Goal: Information Seeking & Learning: Learn about a topic

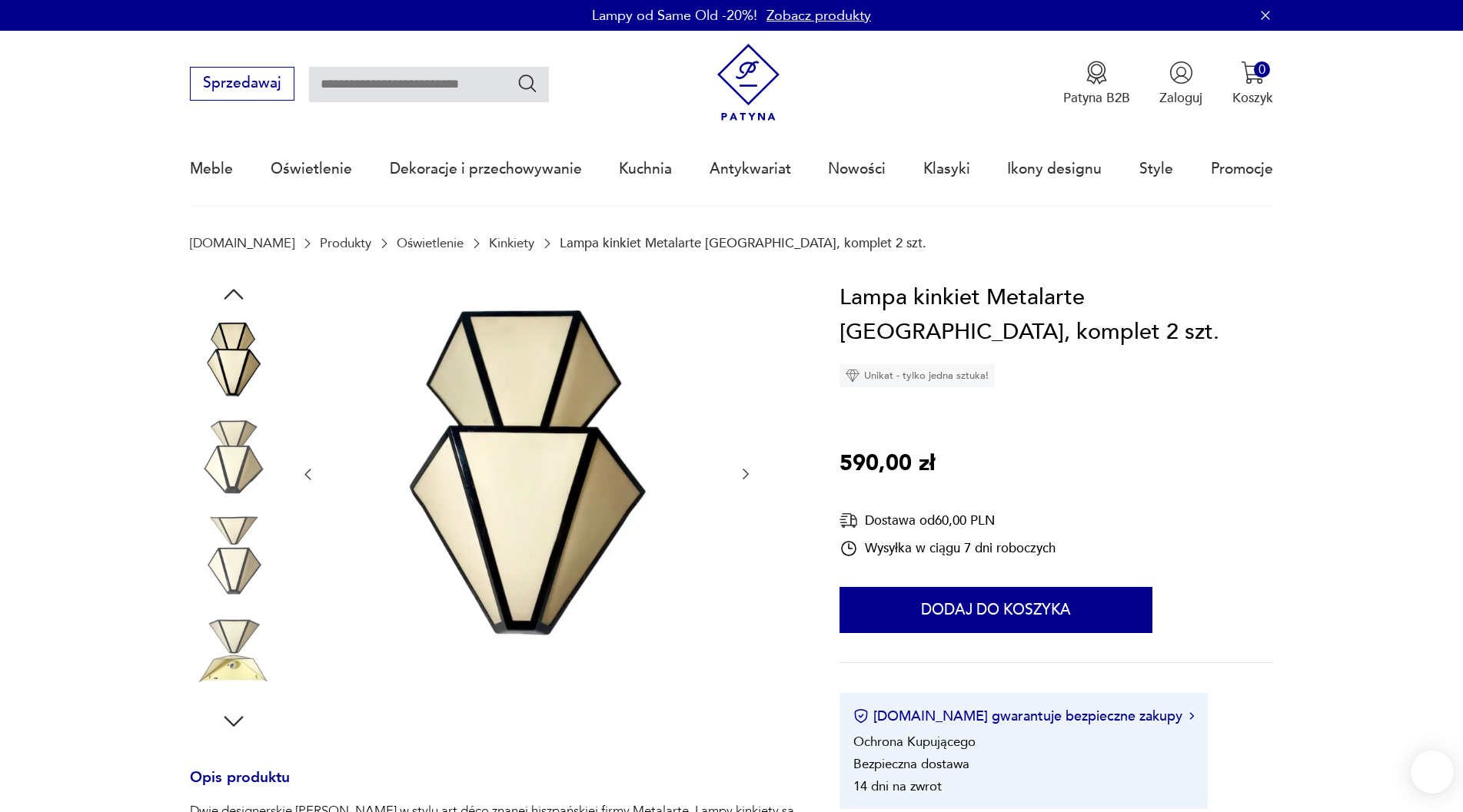
click at [748, 474] on icon "button" at bounding box center [745, 475] width 7 height 10
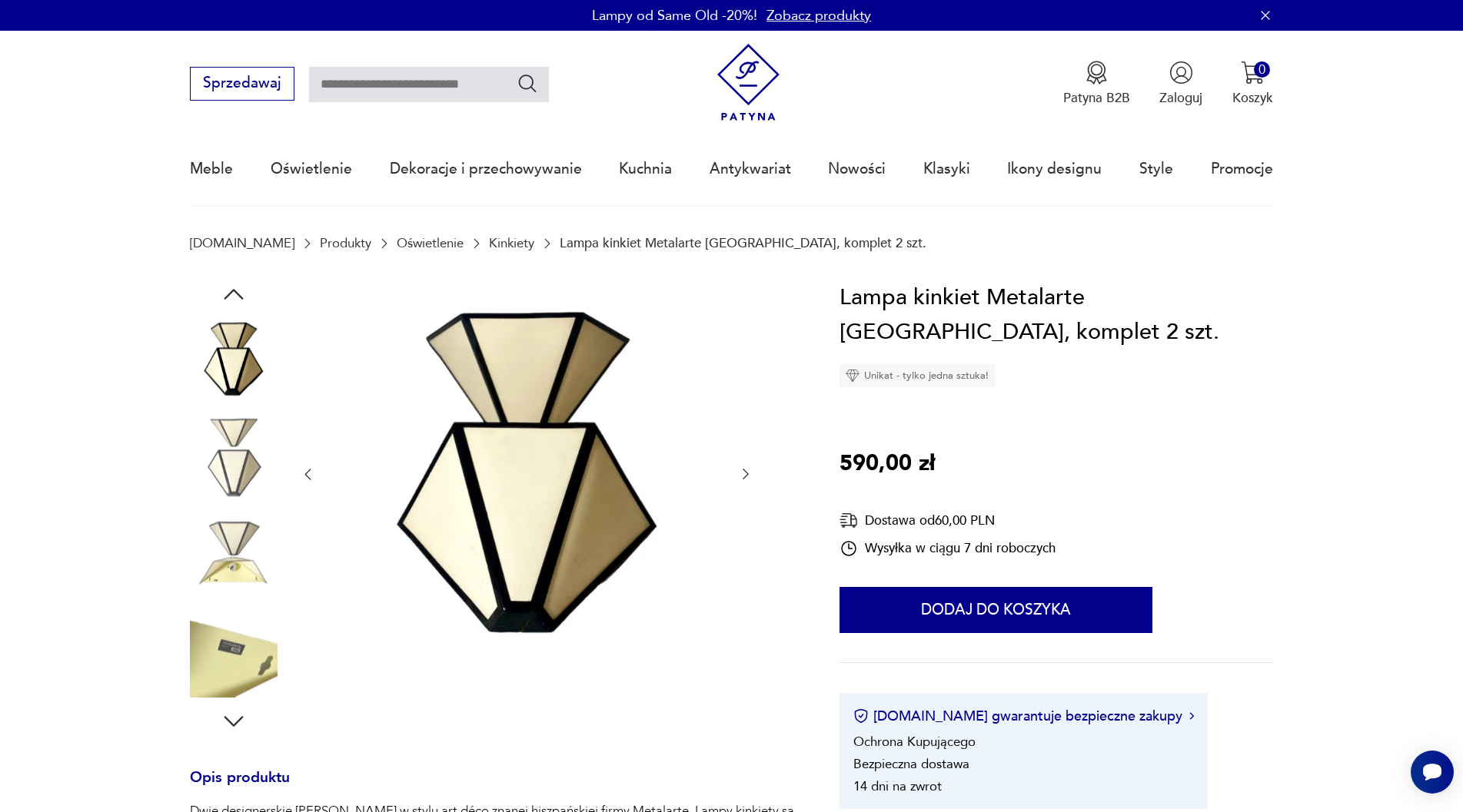
click at [748, 474] on icon "button" at bounding box center [745, 475] width 7 height 10
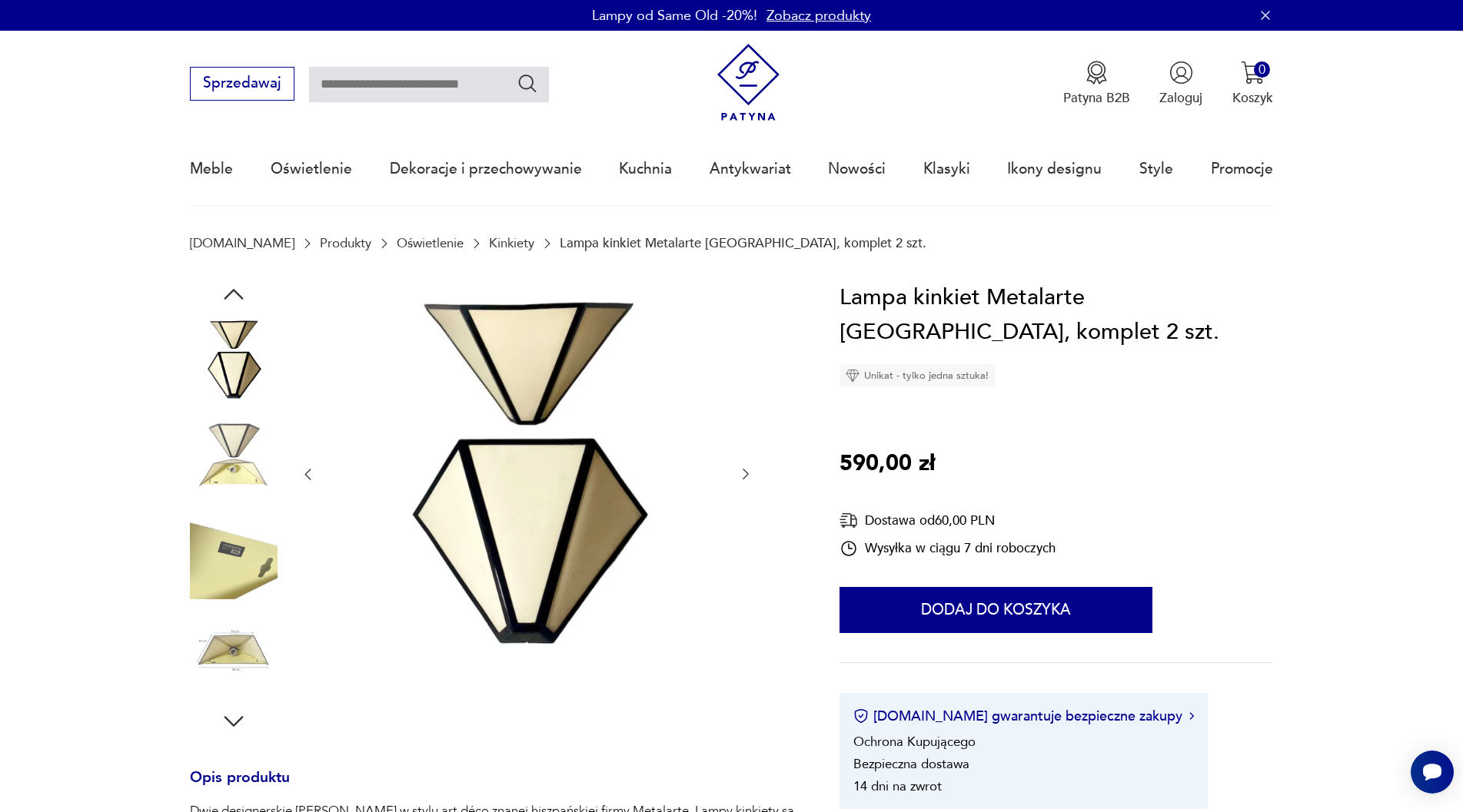
drag, startPoint x: 0, startPoint y: 0, endPoint x: 749, endPoint y: 474, distance: 886.4
click at [749, 474] on icon "button" at bounding box center [745, 474] width 15 height 15
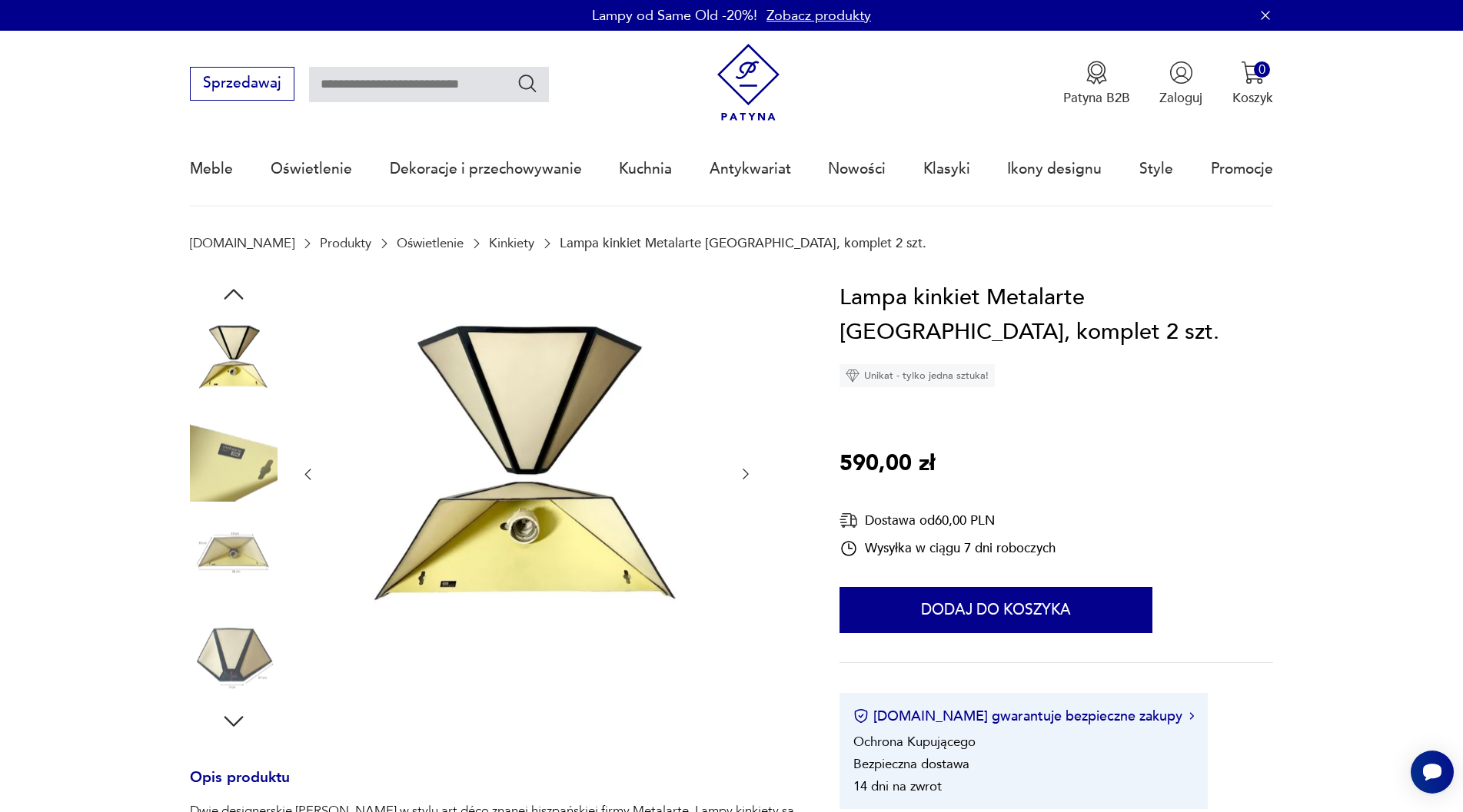
click at [749, 474] on icon "button" at bounding box center [745, 474] width 15 height 15
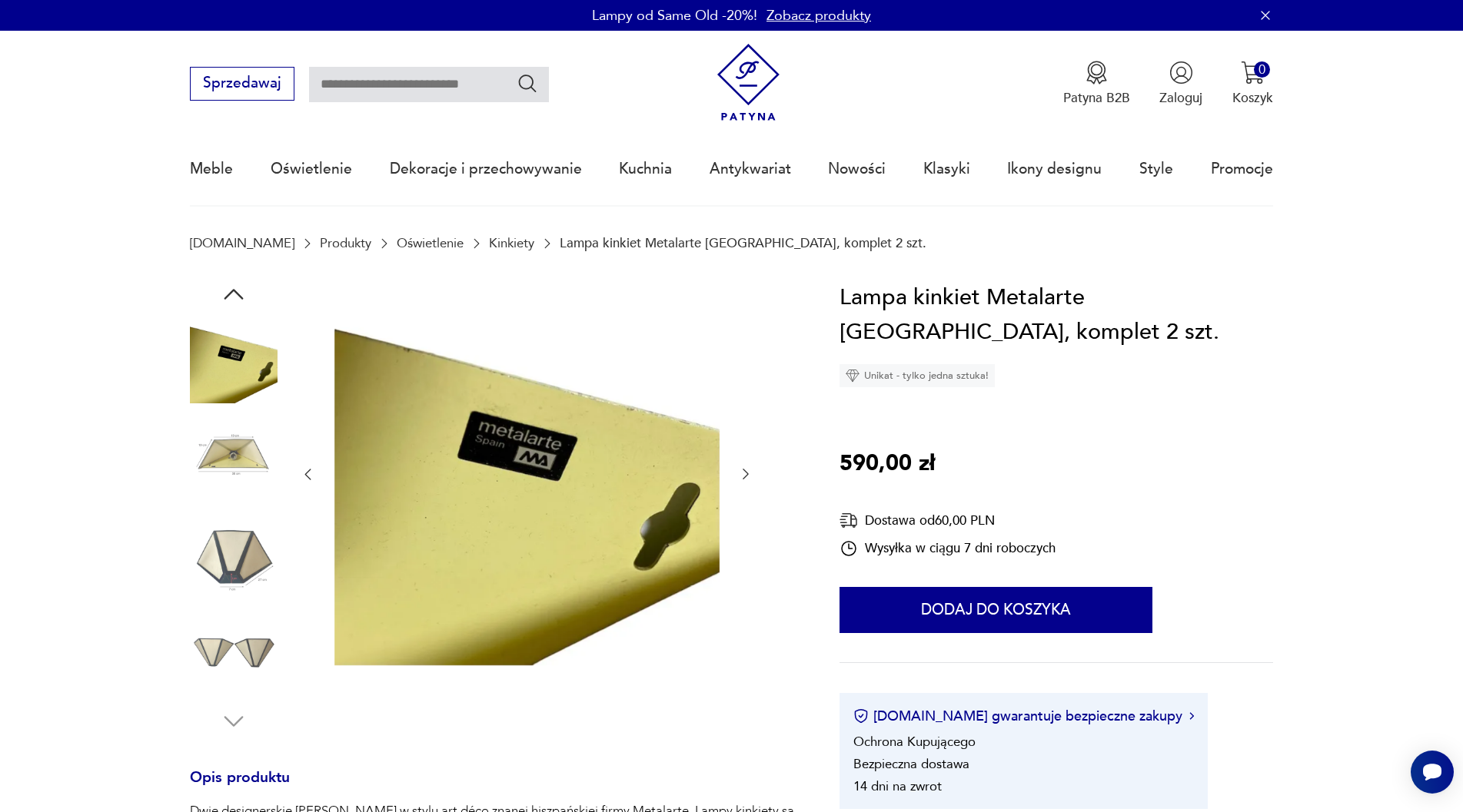
click at [749, 474] on icon "button" at bounding box center [745, 474] width 15 height 15
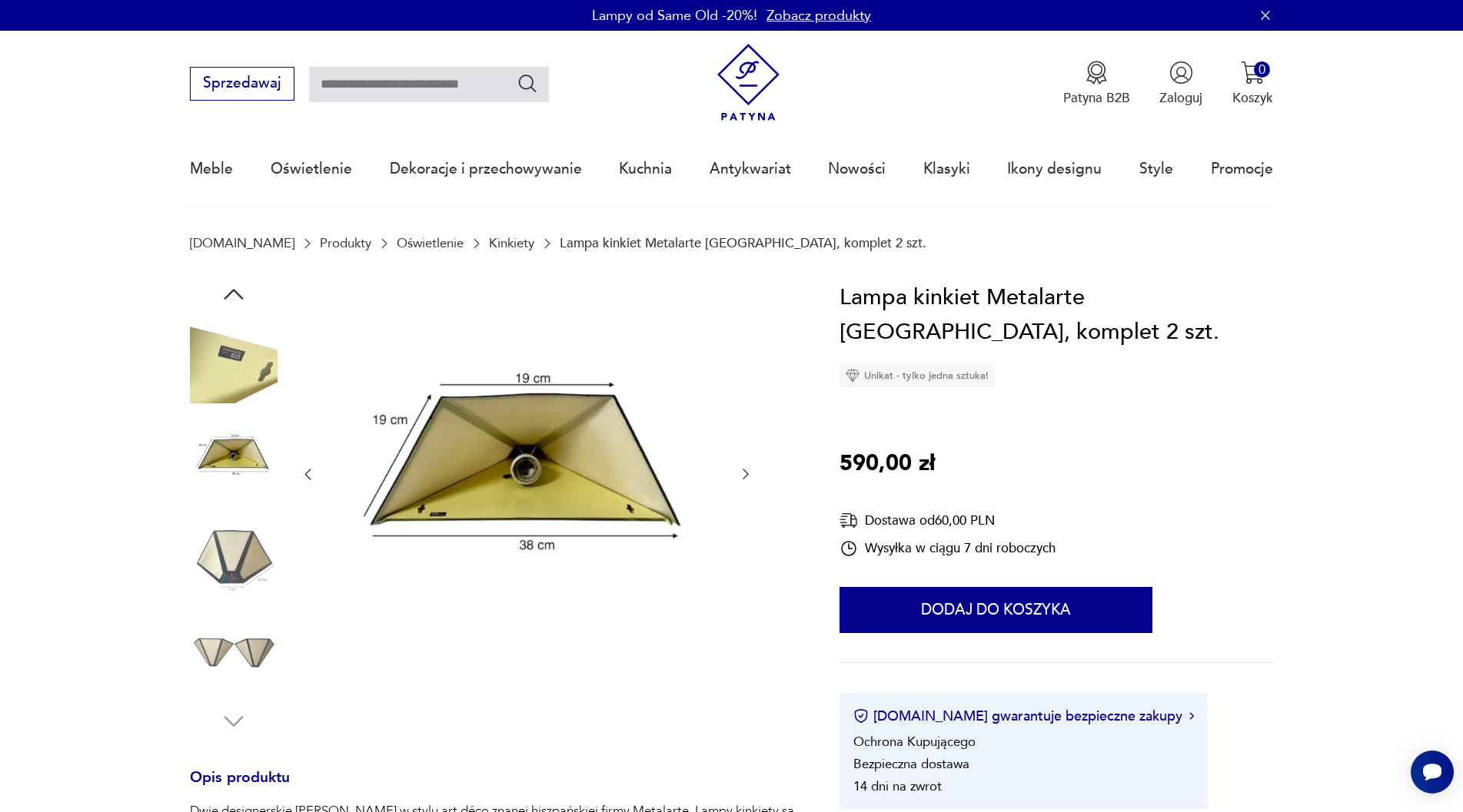
click at [750, 474] on icon "button" at bounding box center [745, 474] width 15 height 15
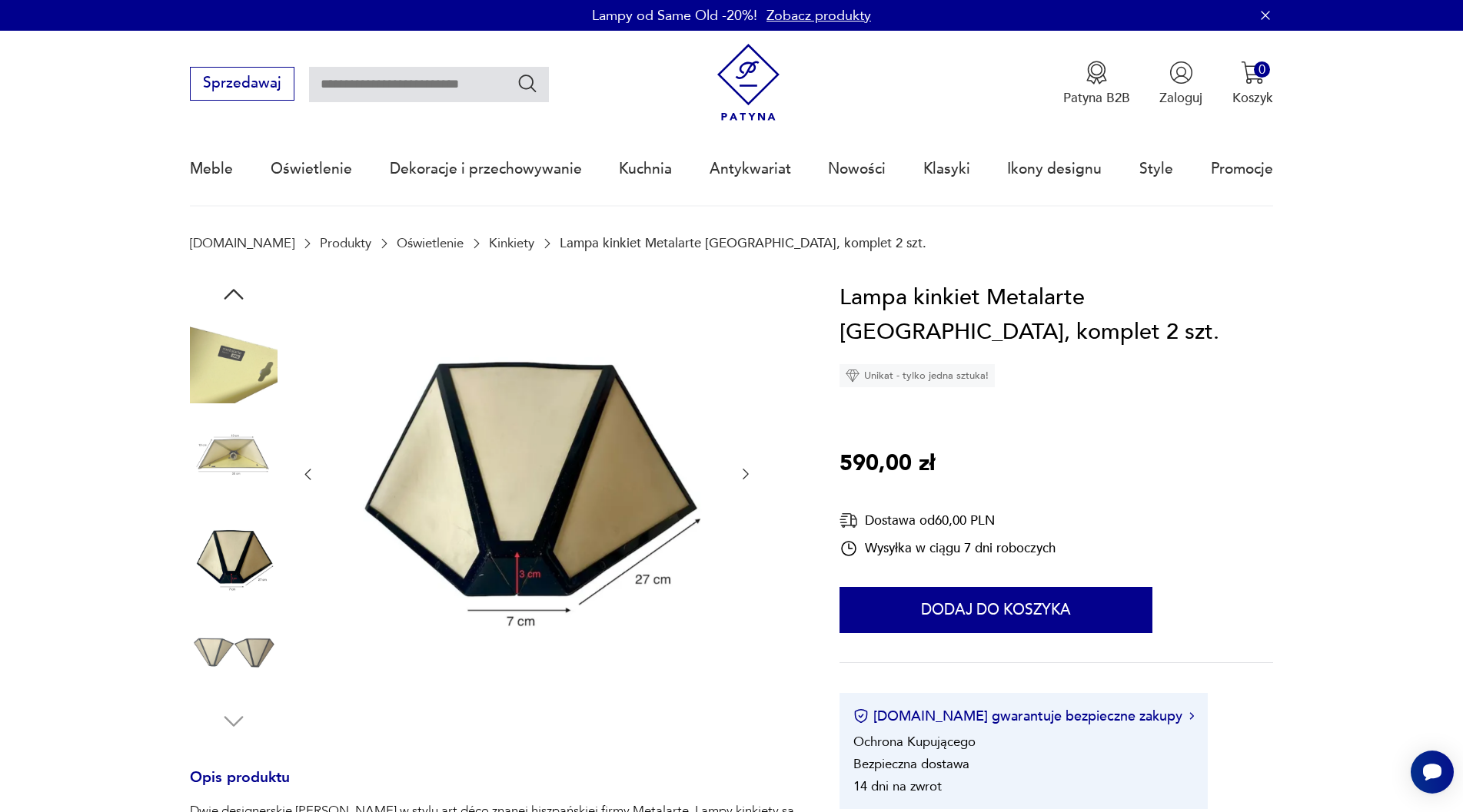
click at [750, 474] on icon "button" at bounding box center [745, 474] width 15 height 15
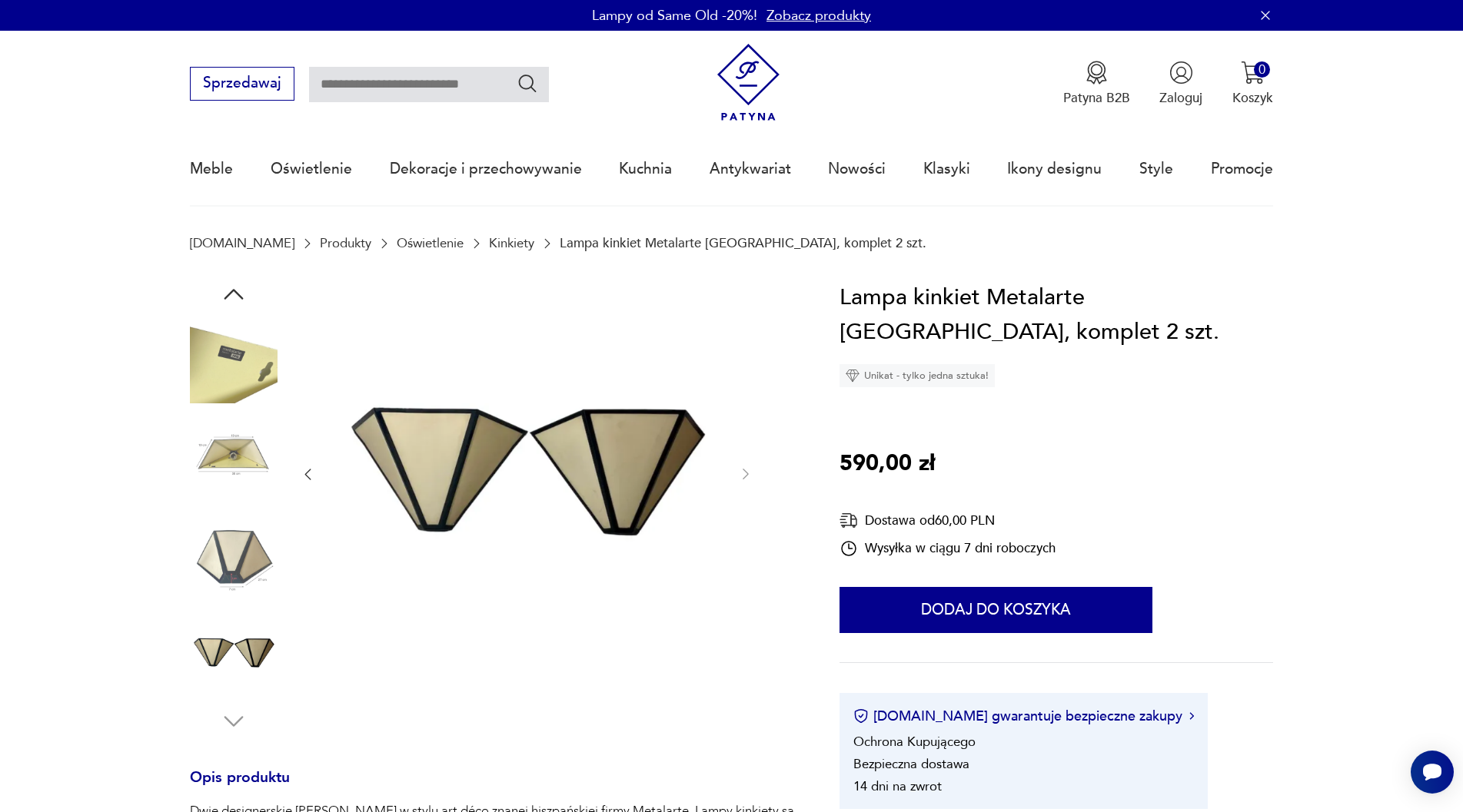
click at [232, 449] on img at bounding box center [234, 457] width 88 height 88
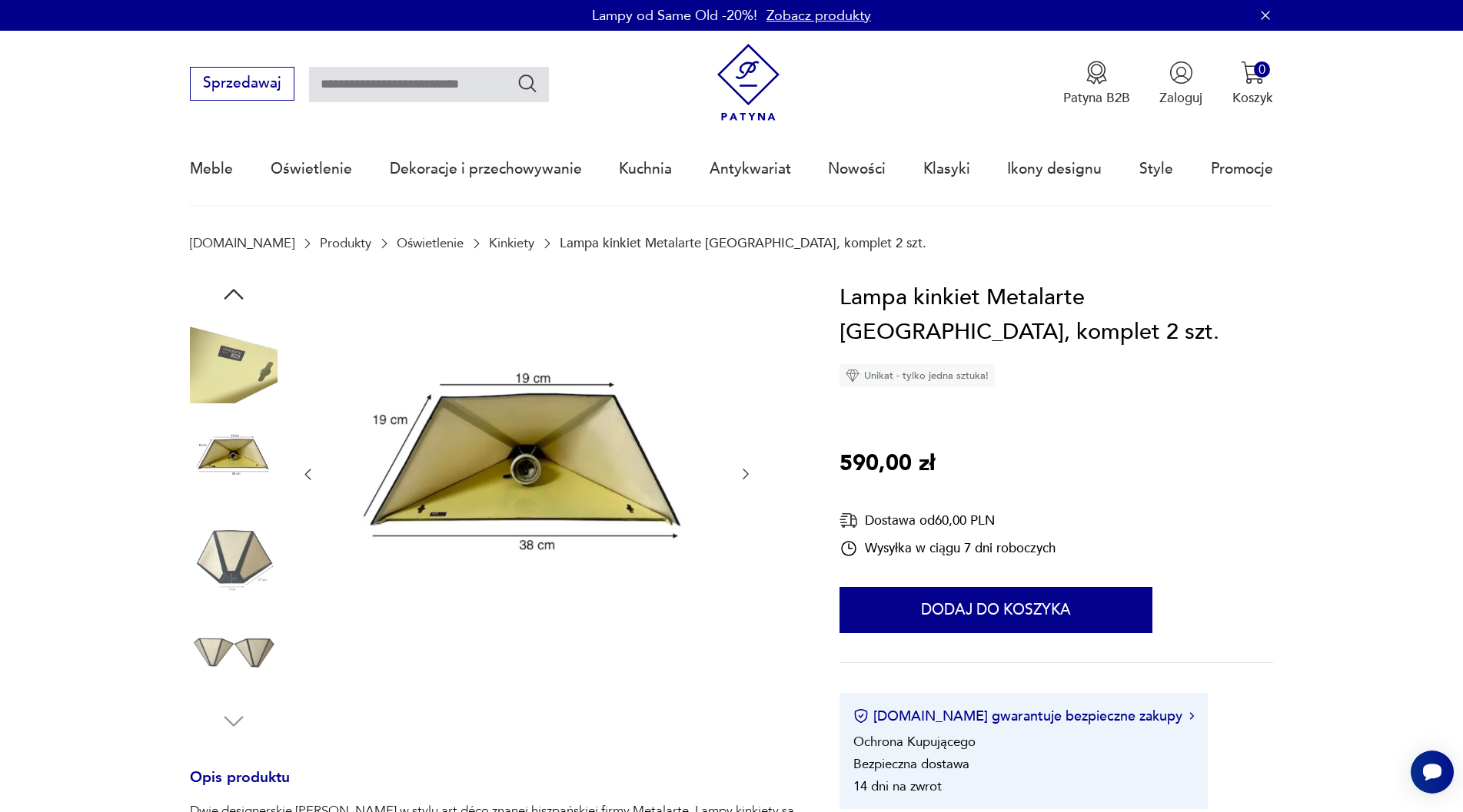
click at [239, 547] on img at bounding box center [234, 555] width 88 height 88
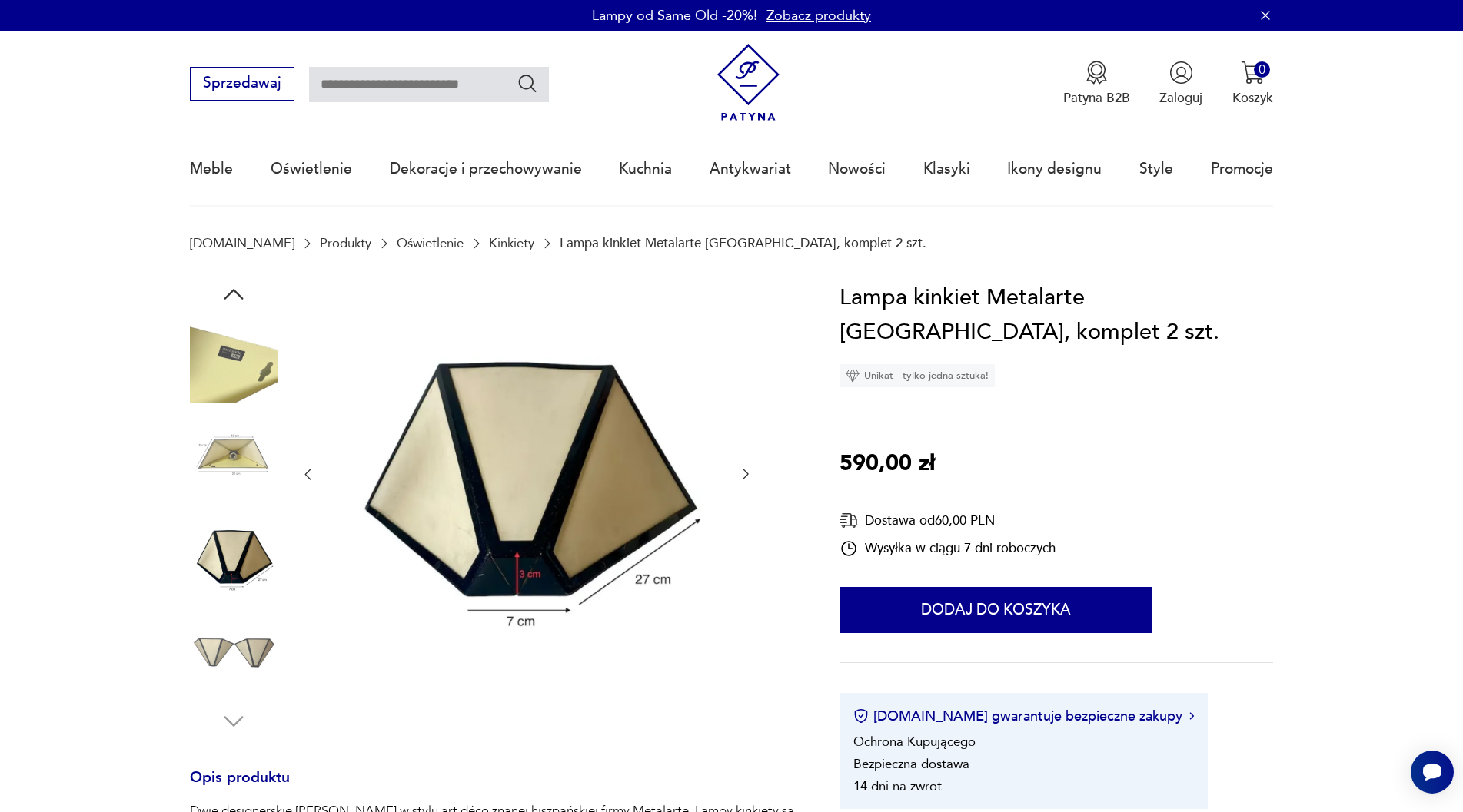
click at [236, 654] on img at bounding box center [234, 653] width 88 height 88
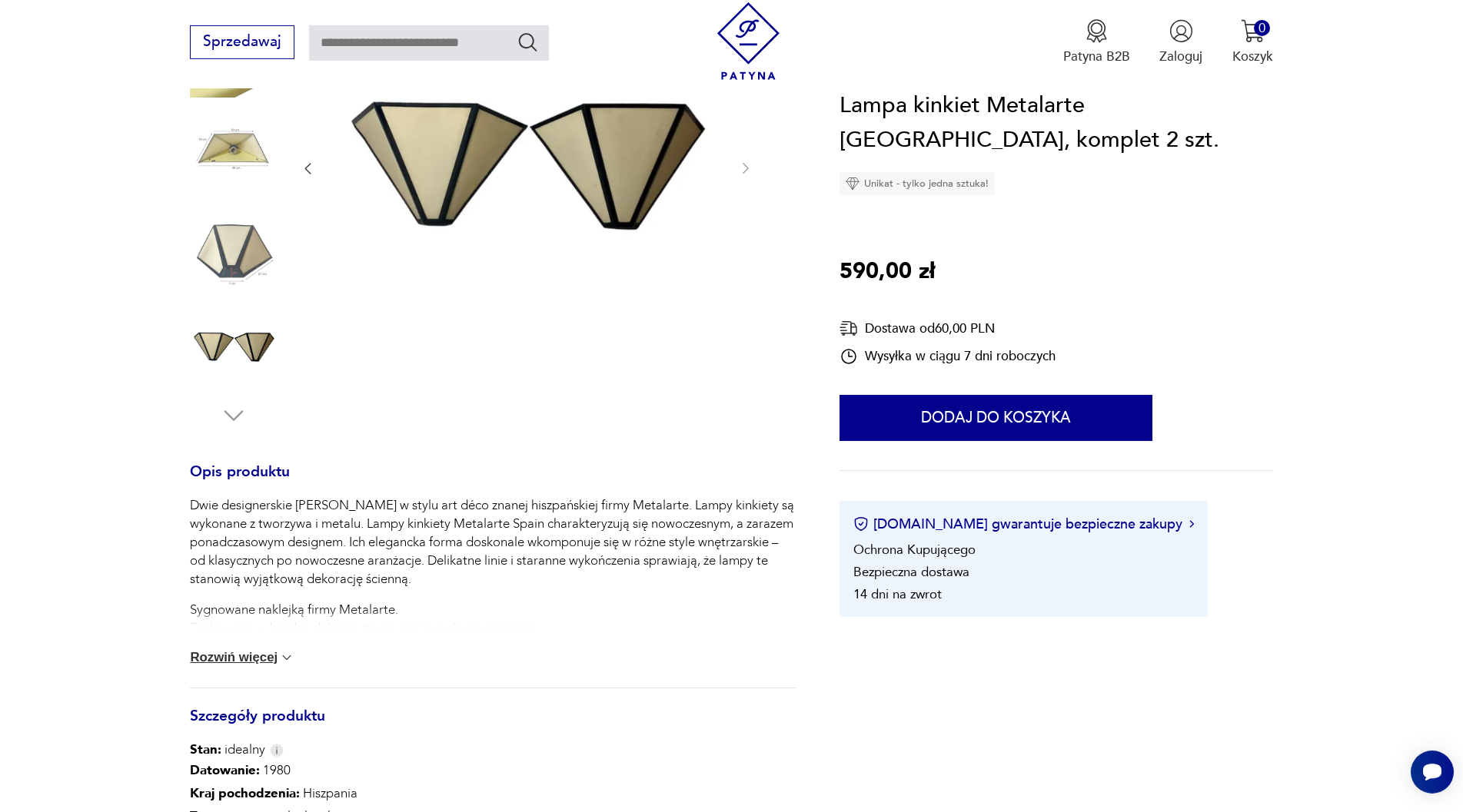
scroll to position [314, 0]
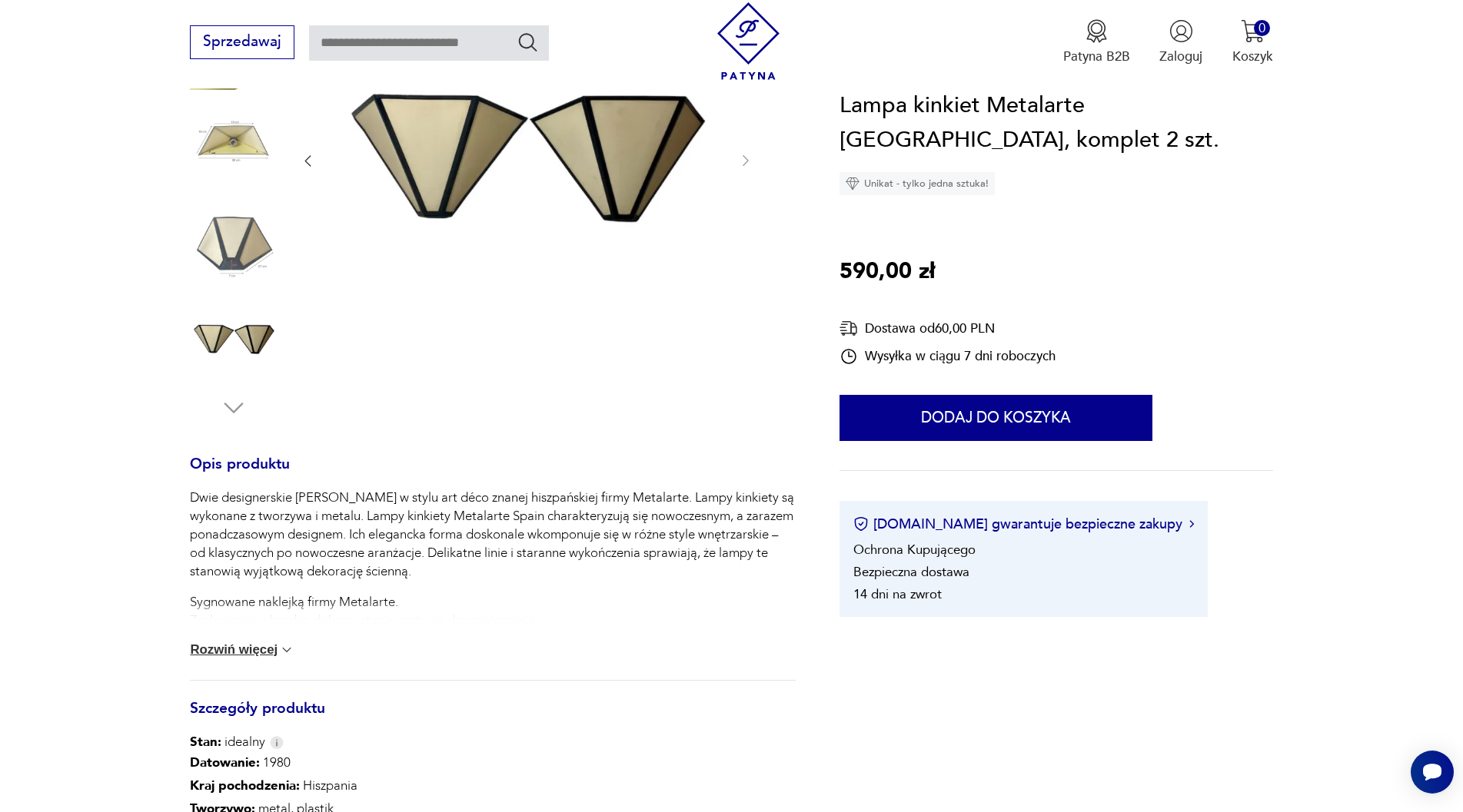
click at [249, 652] on button "Rozwiń więcej" at bounding box center [242, 650] width 105 height 15
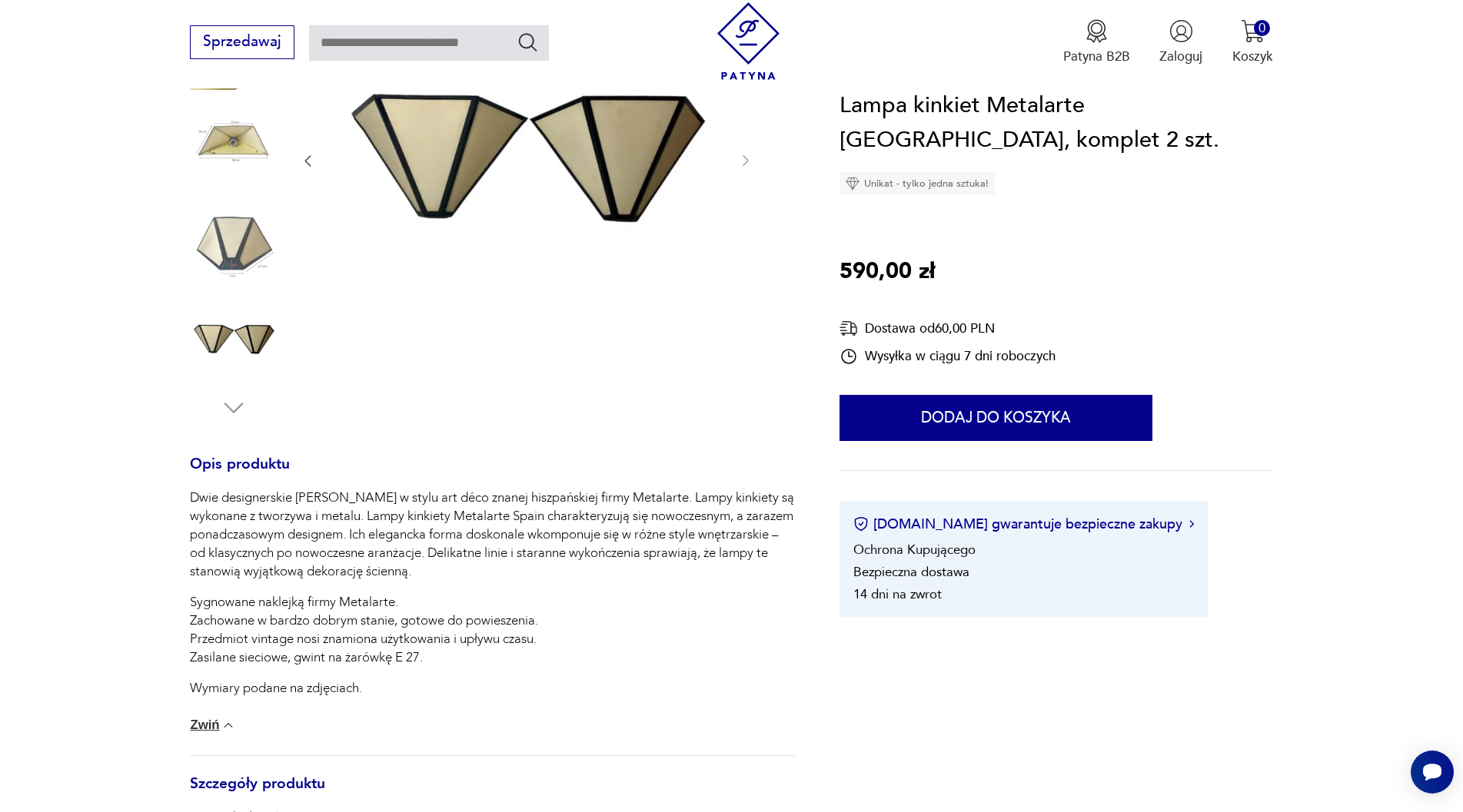
scroll to position [0, 0]
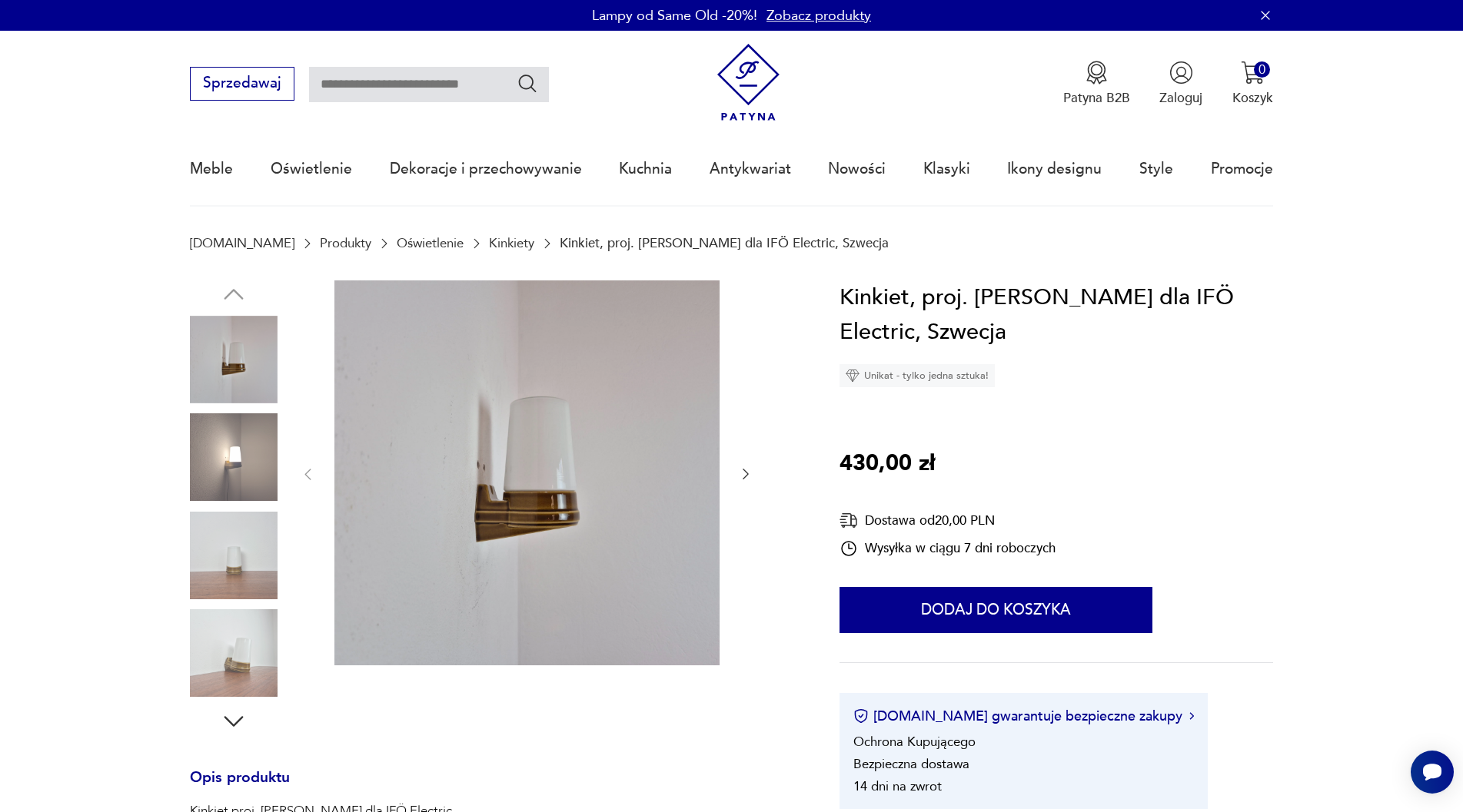
click at [212, 465] on img at bounding box center [234, 457] width 88 height 88
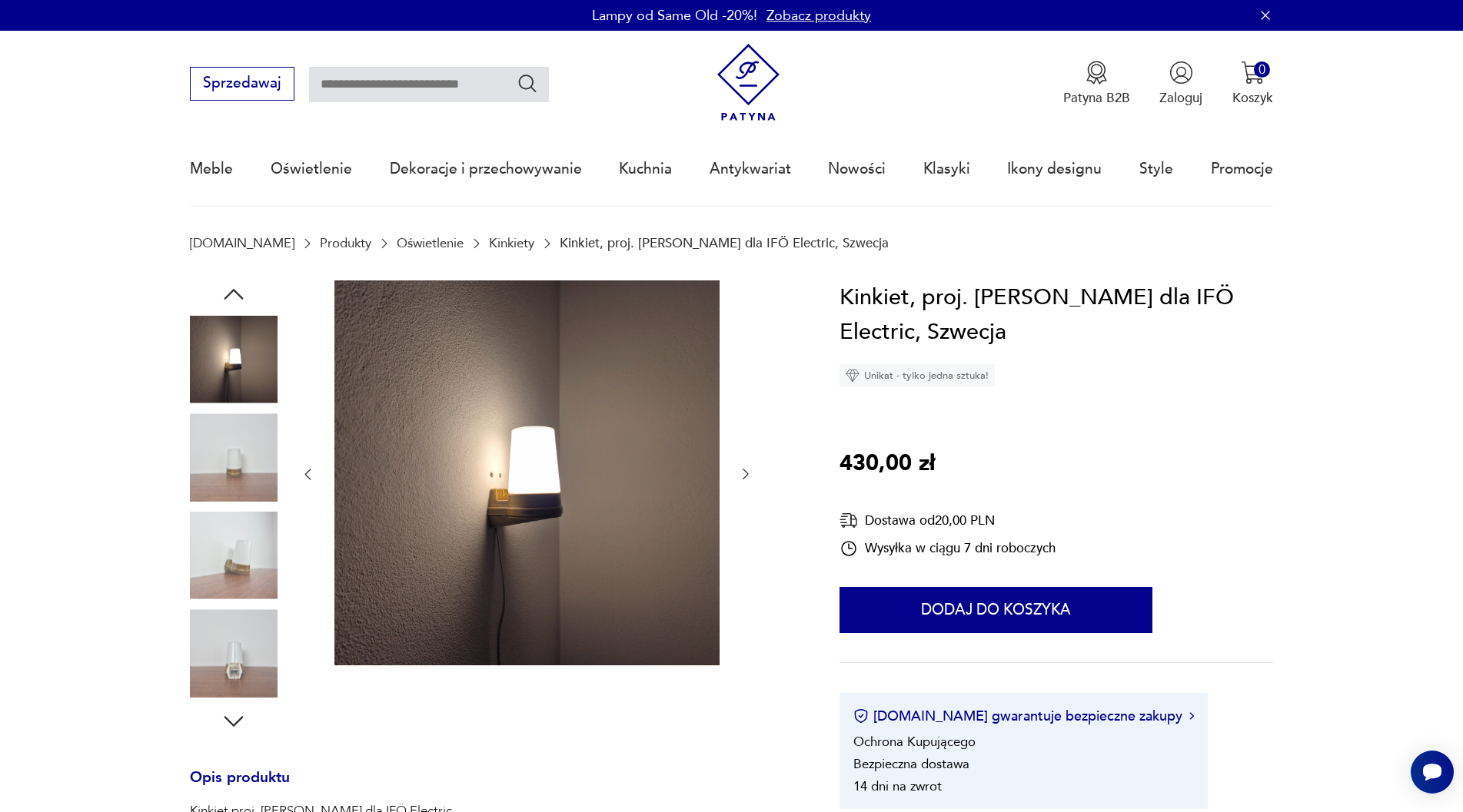
click at [226, 558] on img at bounding box center [234, 555] width 88 height 88
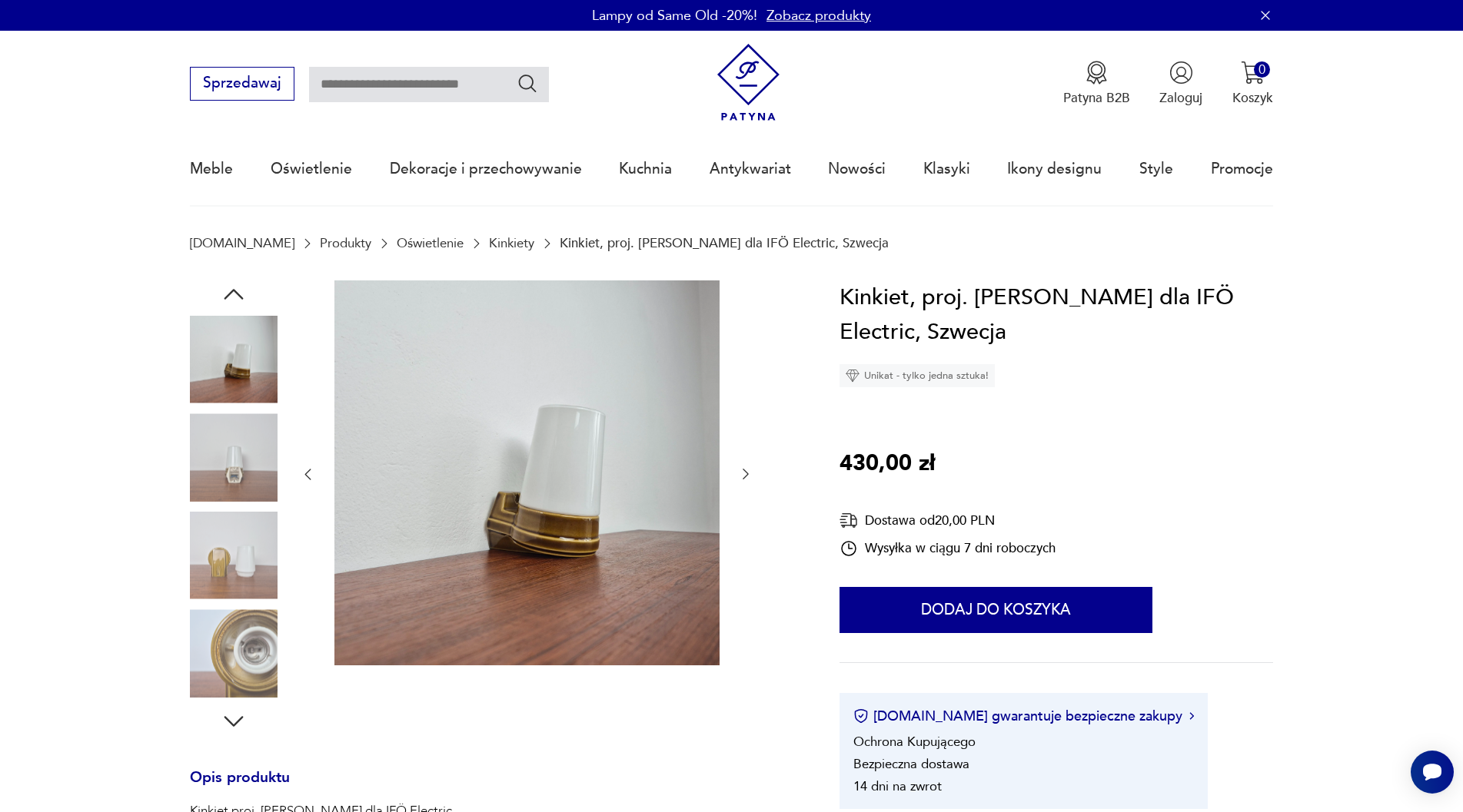
click at [233, 380] on img at bounding box center [234, 359] width 88 height 88
click at [238, 479] on img at bounding box center [234, 457] width 88 height 88
